Goal: Contribute content: Contribute content

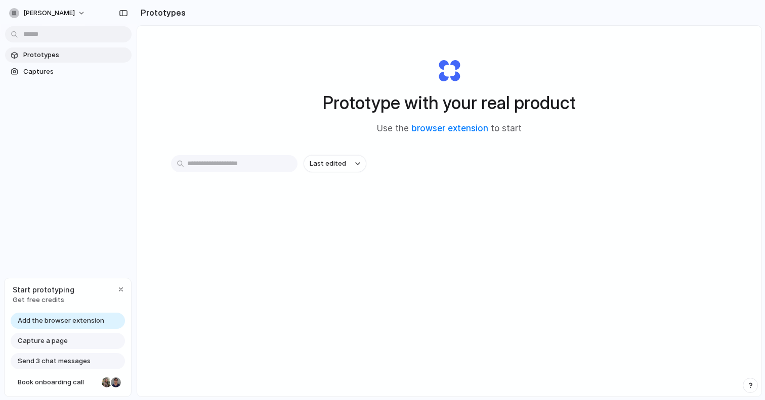
click at [37, 300] on span "Get free credits" at bounding box center [44, 300] width 62 height 10
click at [48, 339] on span "Capture a page" at bounding box center [43, 341] width 50 height 10
click at [57, 339] on span "Capture a page" at bounding box center [43, 341] width 50 height 10
click at [124, 285] on button "button" at bounding box center [121, 290] width 12 height 12
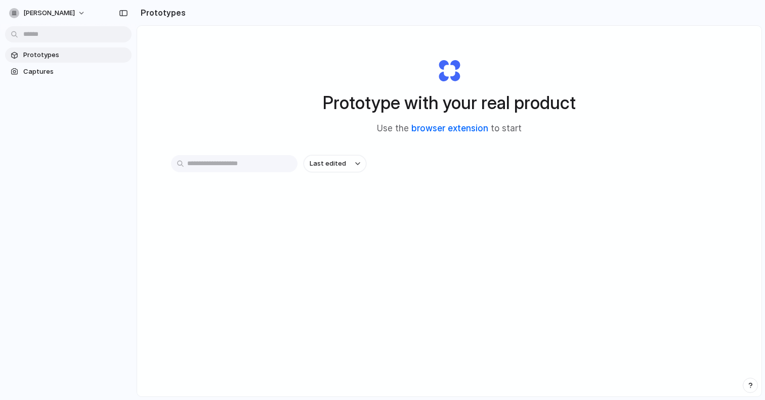
click at [442, 127] on link "browser extension" at bounding box center [449, 128] width 77 height 10
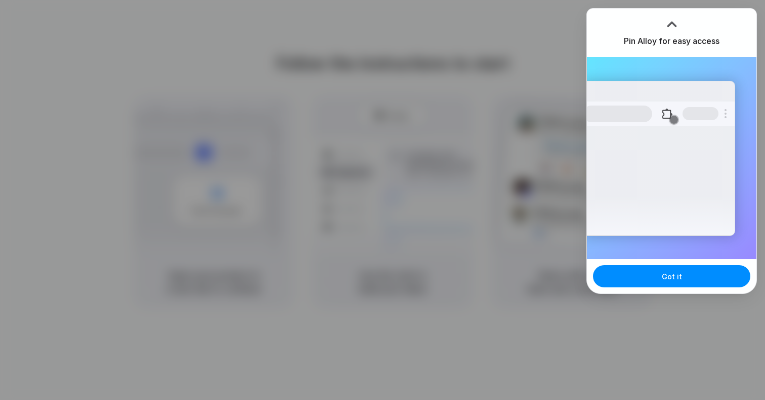
click at [472, 97] on div at bounding box center [382, 200] width 765 height 400
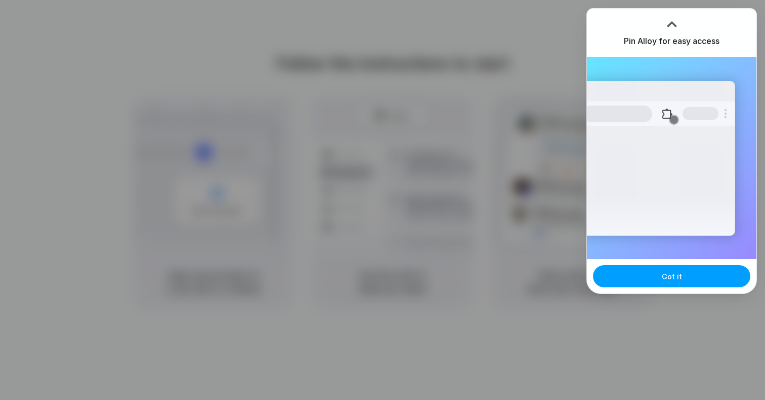
click at [682, 283] on button "Got it" at bounding box center [671, 276] width 157 height 22
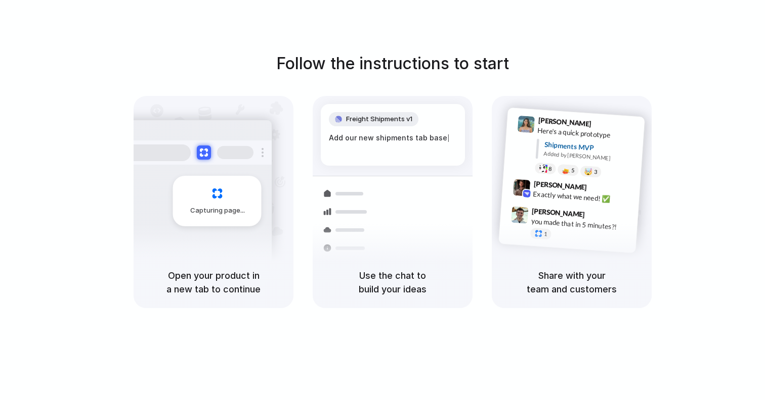
click at [707, 213] on div "Follow the instructions to start Capturing page Open your product in a new tab …" at bounding box center [392, 180] width 765 height 257
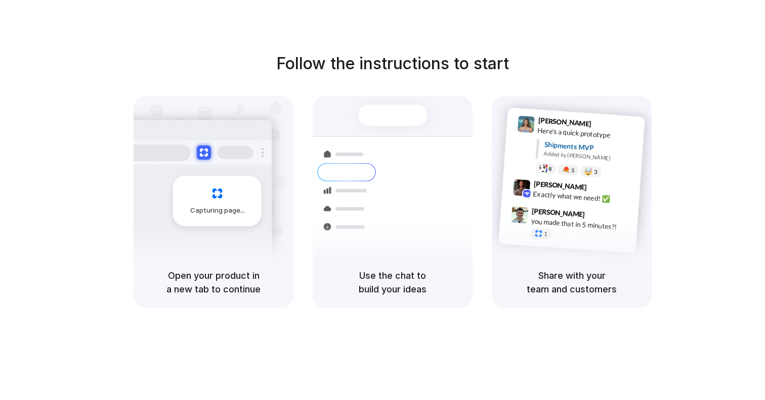
click at [382, 200] on div at bounding box center [382, 200] width 0 height 0
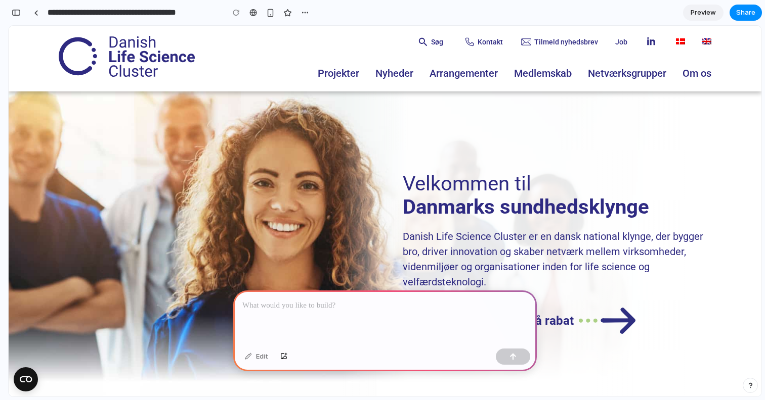
click at [422, 308] on p at bounding box center [384, 306] width 285 height 12
click at [502, 261] on p "Danish Life Science Cluster er en dansk national klynge, der bygger bro, driver…" at bounding box center [557, 259] width 308 height 61
click at [351, 308] on p at bounding box center [384, 306] width 285 height 12
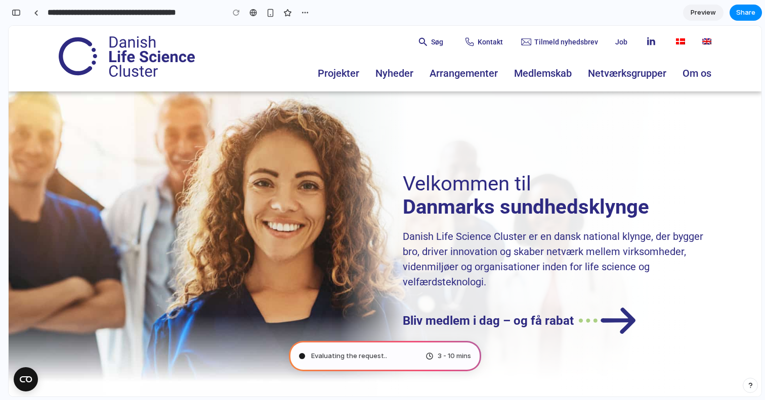
type input "**********"
